Goal: Information Seeking & Learning: Learn about a topic

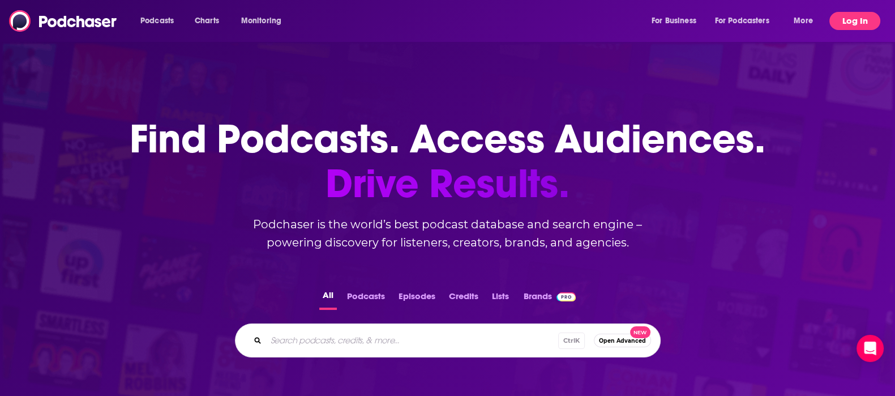
click at [852, 20] on button "Log In" at bounding box center [855, 21] width 51 height 18
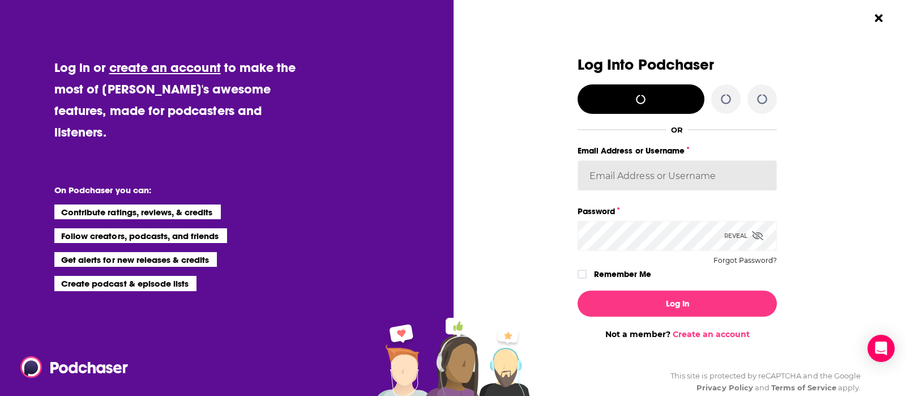
type input "Quarto"
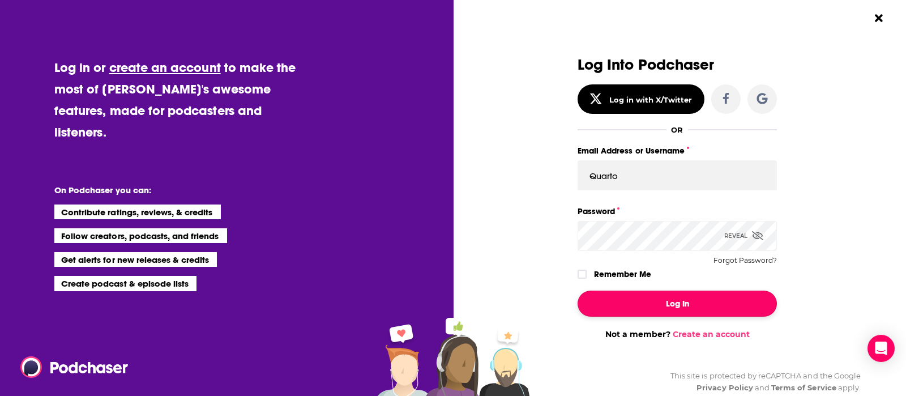
click at [650, 294] on button "Log In" at bounding box center [677, 304] width 199 height 26
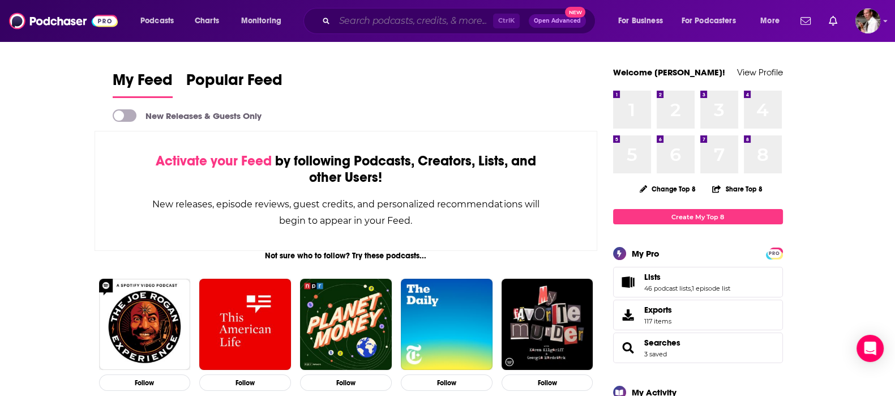
click at [372, 27] on input "Search podcasts, credits, & more..." at bounding box center [414, 21] width 159 height 18
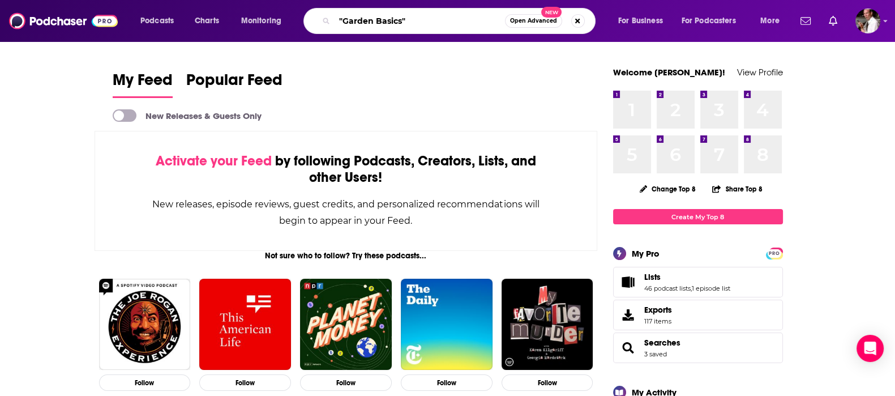
type input ""Garden Basics""
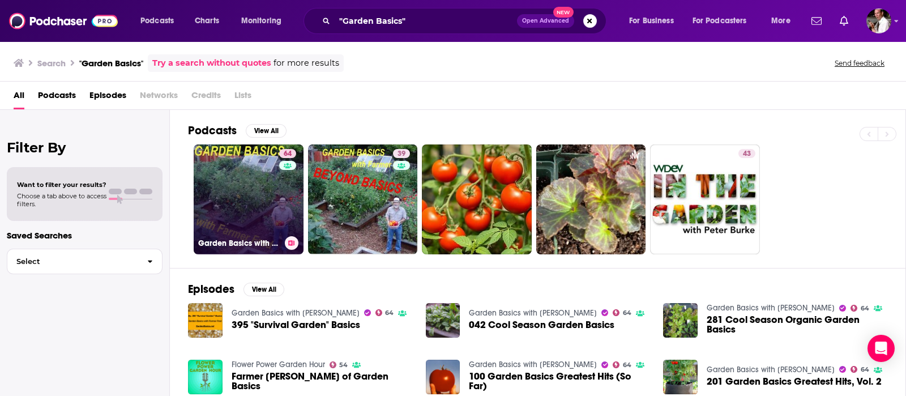
click at [254, 198] on link "64 Garden Basics with [PERSON_NAME]" at bounding box center [249, 199] width 110 height 110
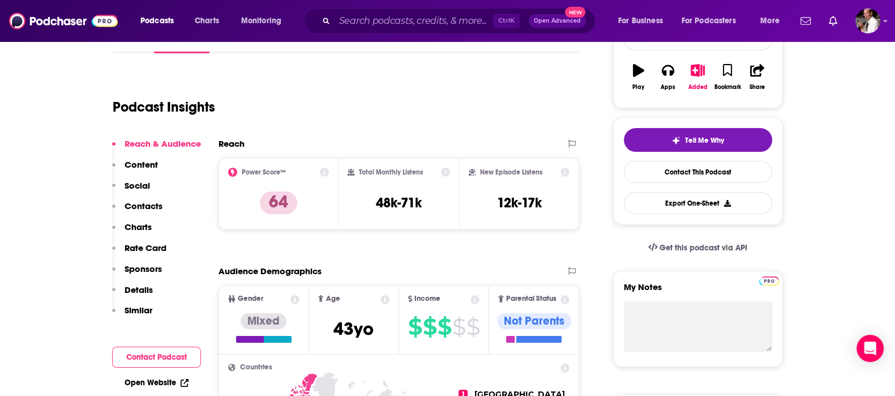
scroll to position [94, 0]
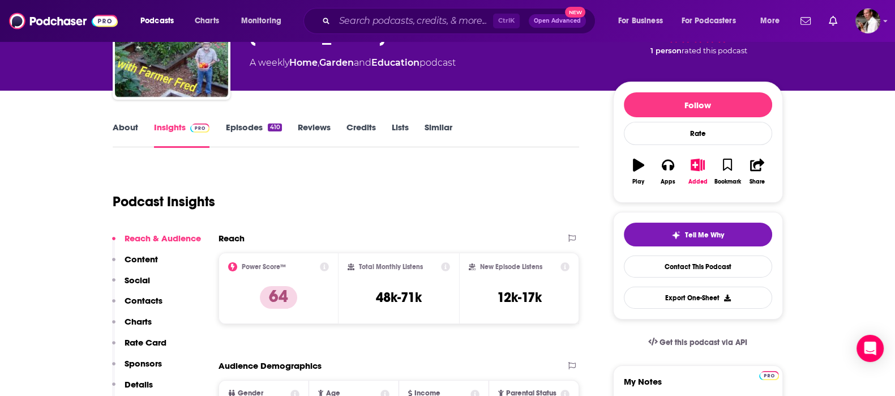
click at [242, 123] on link "Episodes 410" at bounding box center [253, 135] width 56 height 26
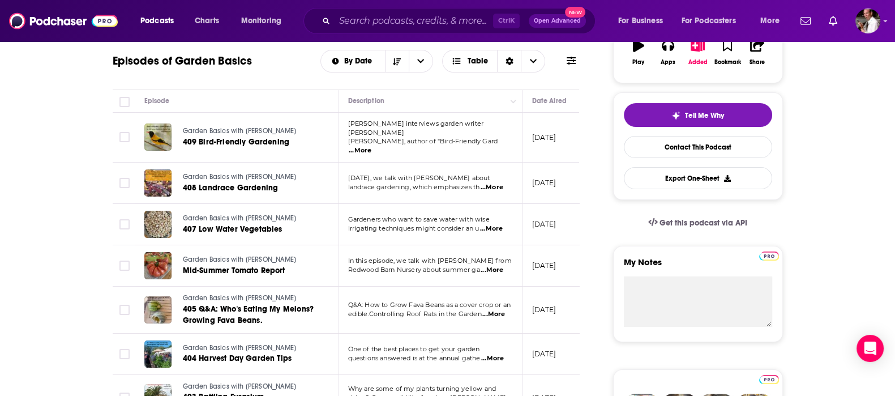
scroll to position [77, 0]
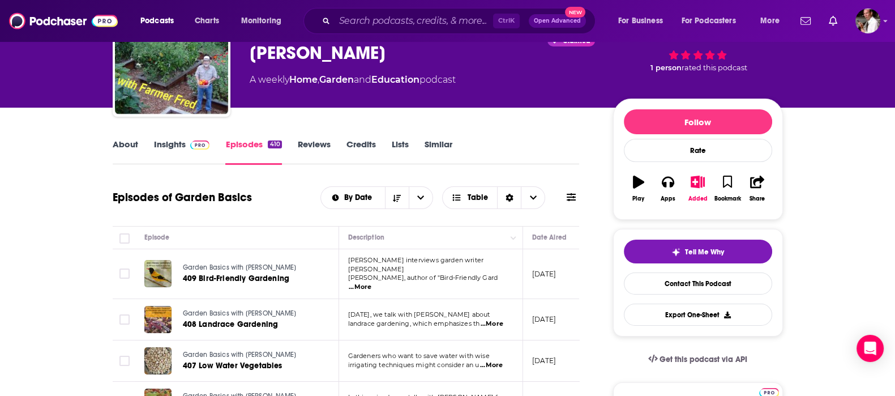
click at [171, 143] on link "Insights" at bounding box center [182, 152] width 56 height 26
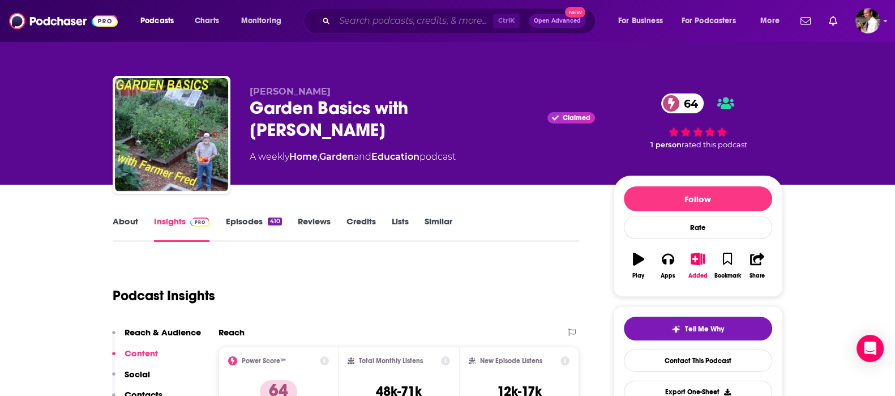
click at [348, 24] on input "Search podcasts, credits, & more..." at bounding box center [414, 21] width 159 height 18
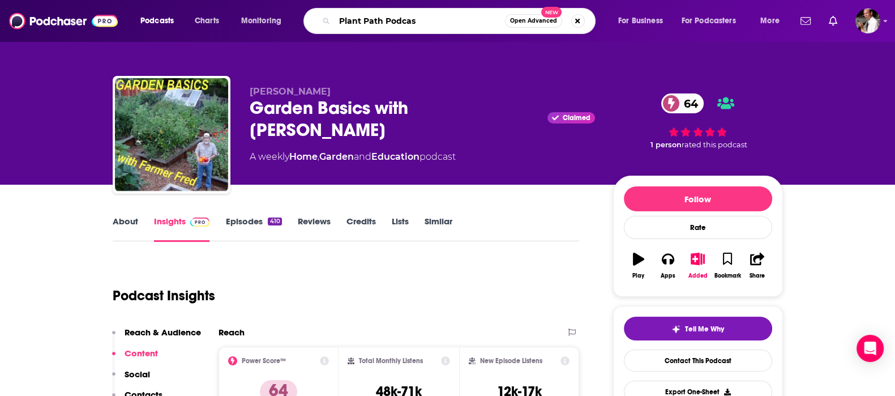
type input "Plant Path Podcast"
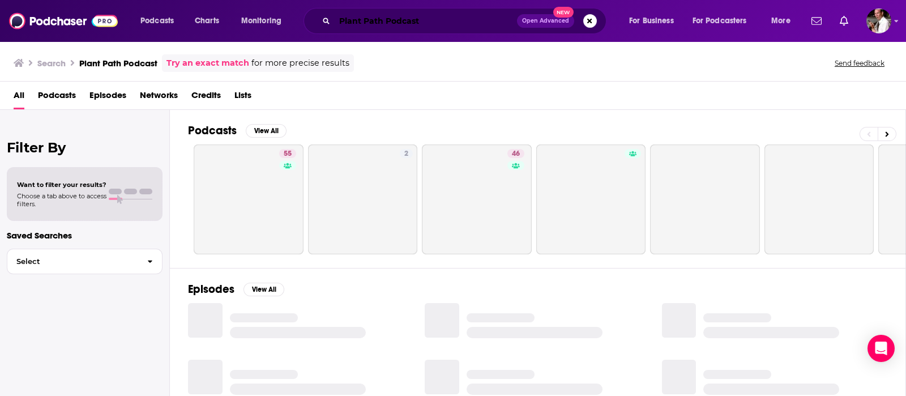
click at [339, 16] on input "Plant Path Podcast" at bounding box center [426, 21] width 182 height 18
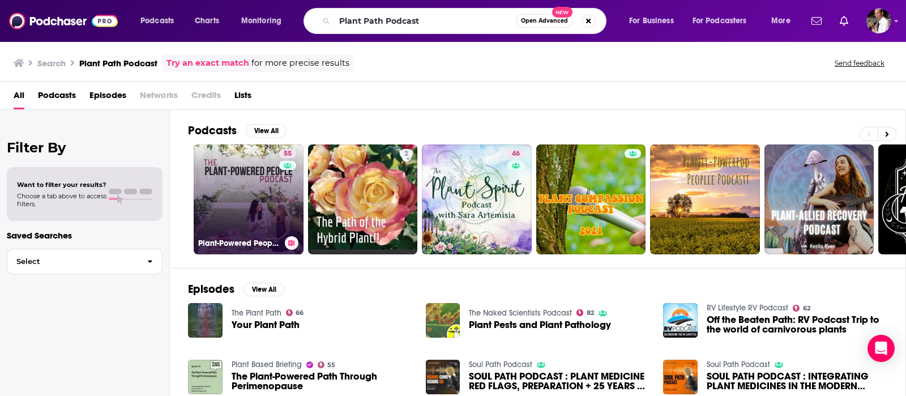
click at [232, 193] on link "55 Plant-Powered People Podcast" at bounding box center [249, 199] width 110 height 110
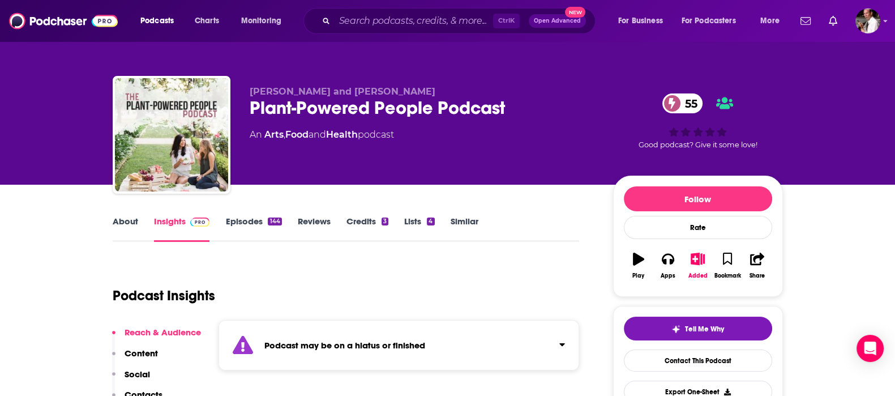
click at [559, 340] on button "Click to expand status details" at bounding box center [558, 342] width 15 height 16
click at [386, 19] on input "Search podcasts, credits, & more..." at bounding box center [414, 21] width 159 height 18
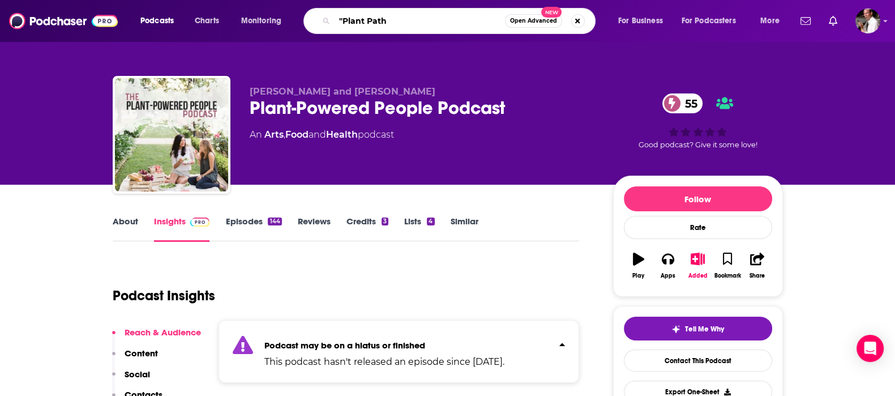
type input ""Plant Path""
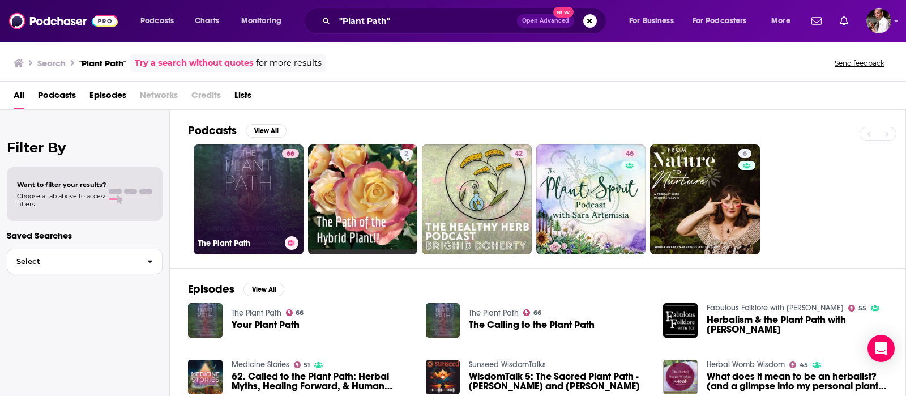
click at [226, 212] on link "66 The Plant Path" at bounding box center [249, 199] width 110 height 110
